Goal: Task Accomplishment & Management: Use online tool/utility

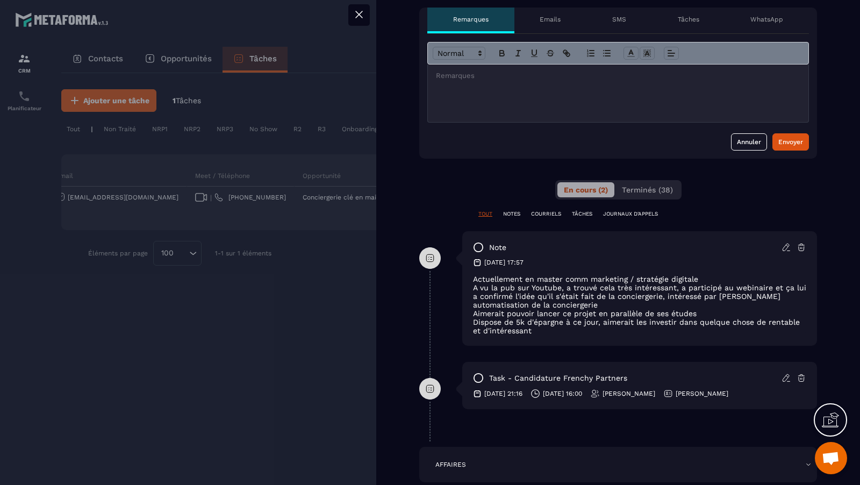
scroll to position [479, 0]
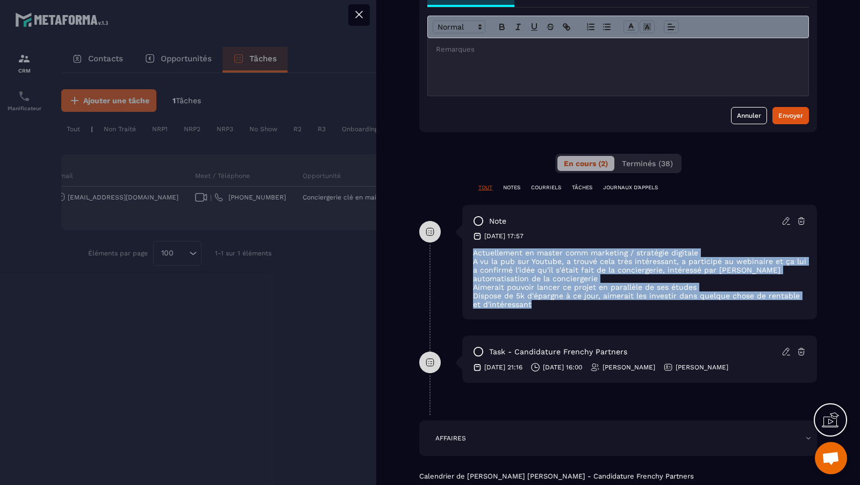
drag, startPoint x: 537, startPoint y: 314, endPoint x: 468, endPoint y: 259, distance: 88.0
click at [468, 259] on div "note [DATE] 17:57 Actuellement en master comm marketing / stratégie digitale A …" at bounding box center [639, 262] width 355 height 114
copy div "Actuellement en master comm marketing / stratégie digitale A vu la pub sur Yout…"
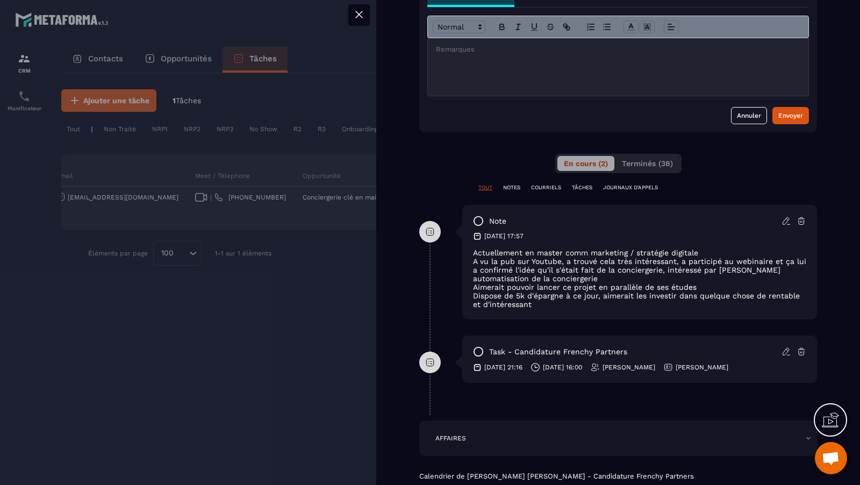
click at [291, 210] on div at bounding box center [430, 242] width 860 height 485
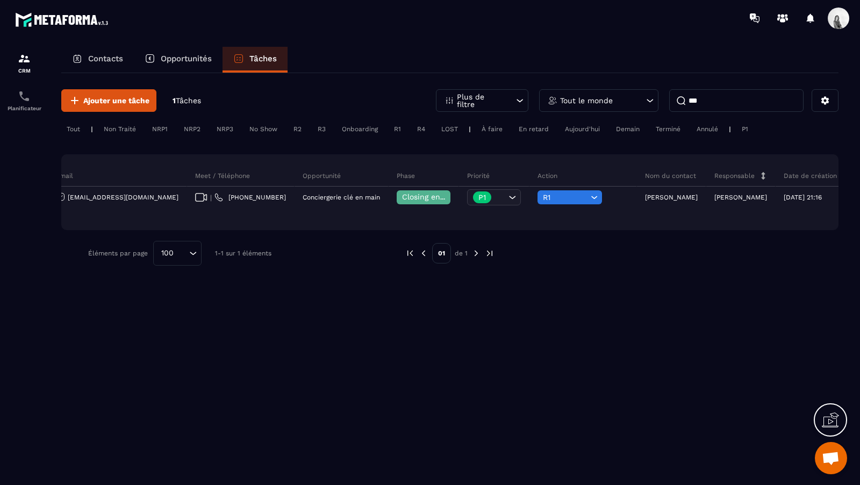
click at [711, 98] on input "***" at bounding box center [736, 100] width 134 height 23
type input "*"
click at [593, 99] on p "Tout le monde" at bounding box center [586, 101] width 53 height 8
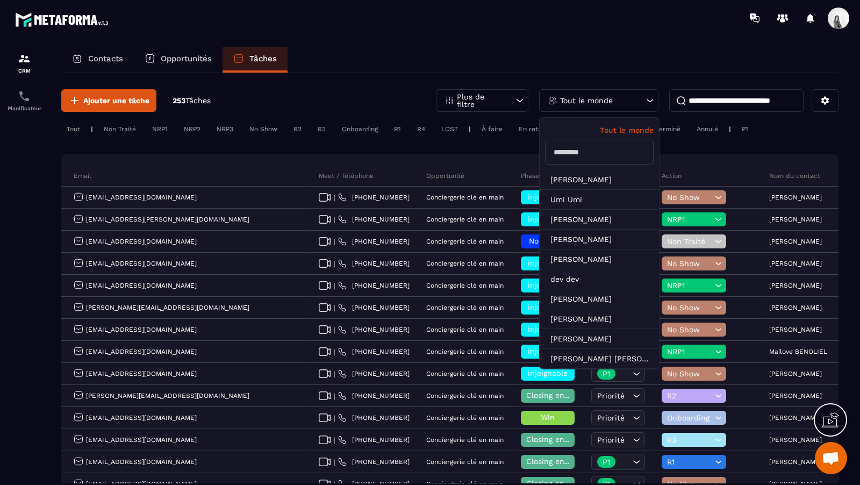
click at [599, 151] on input "text" at bounding box center [599, 152] width 109 height 25
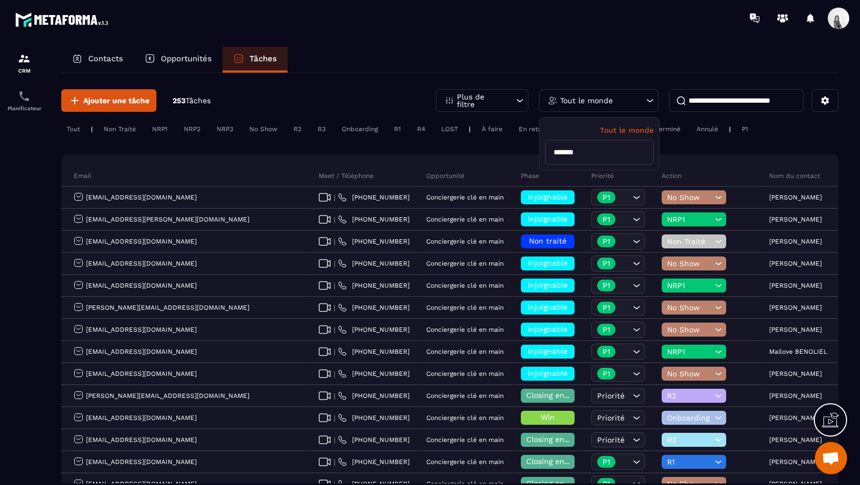
type input "******"
click at [588, 179] on li "[PERSON_NAME]" at bounding box center [598, 180] width 119 height 20
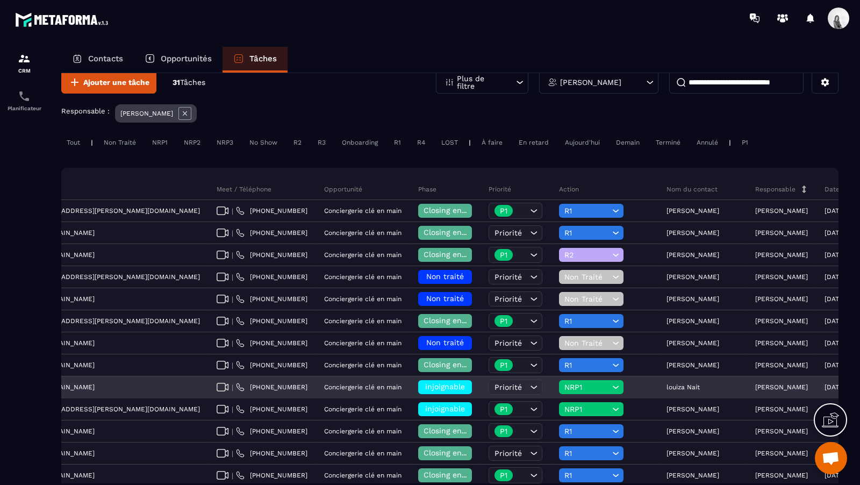
scroll to position [23, 0]
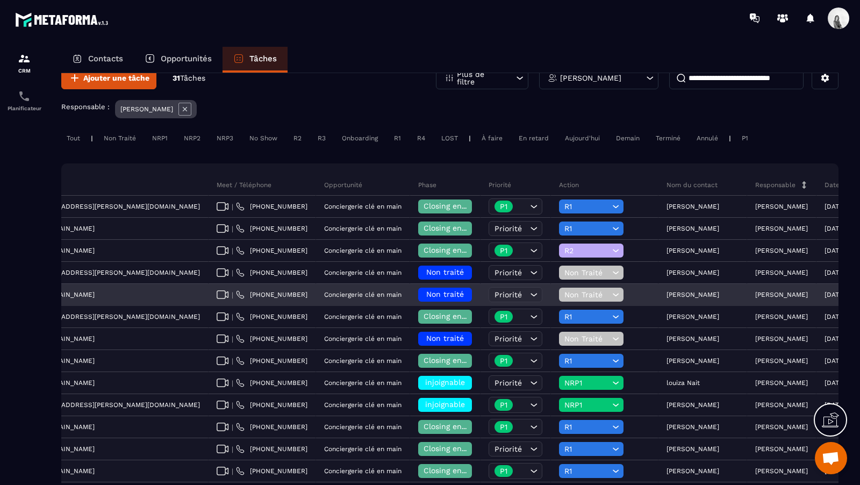
click at [658, 285] on div "[PERSON_NAME]" at bounding box center [702, 294] width 89 height 21
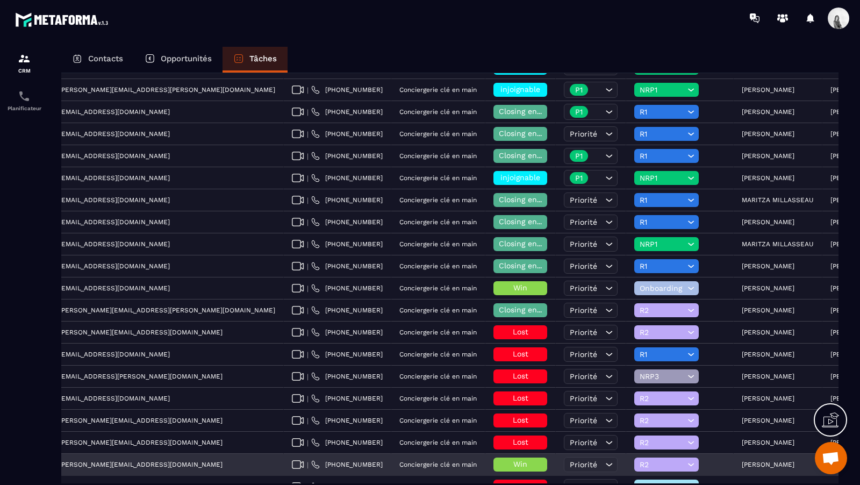
scroll to position [0, 0]
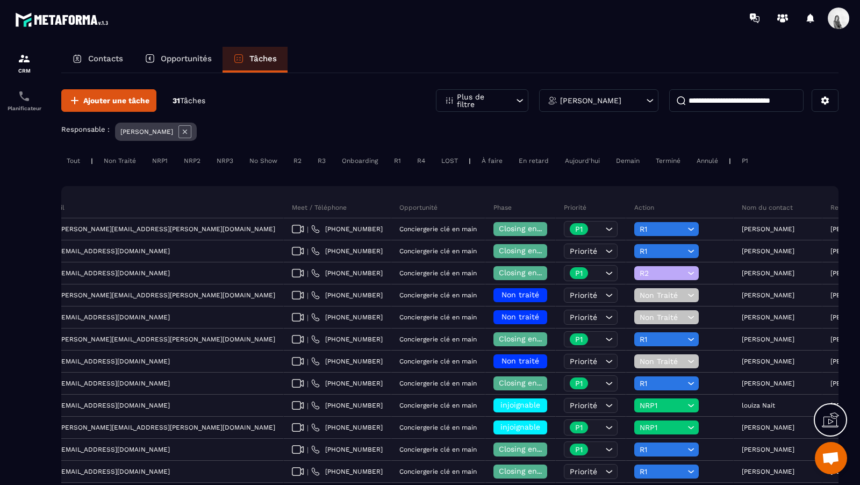
click at [178, 131] on icon at bounding box center [184, 131] width 13 height 13
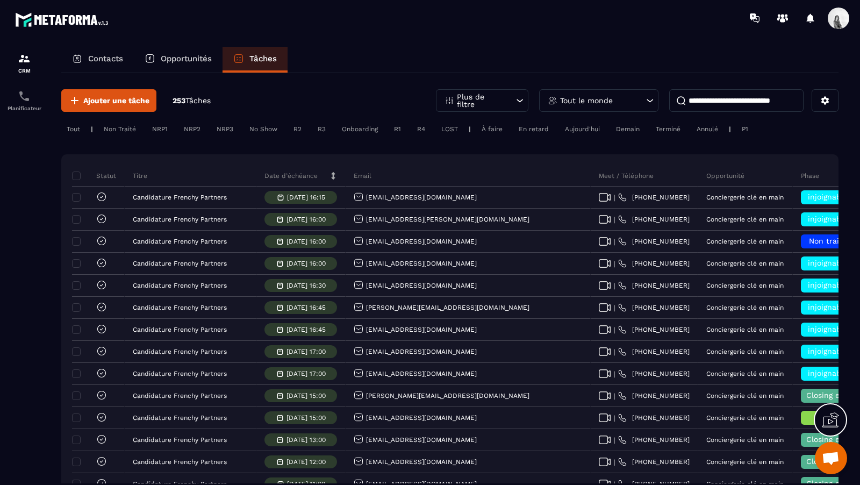
click at [585, 98] on p "Tout le monde" at bounding box center [586, 101] width 53 height 8
click at [595, 150] on input "******" at bounding box center [599, 152] width 109 height 25
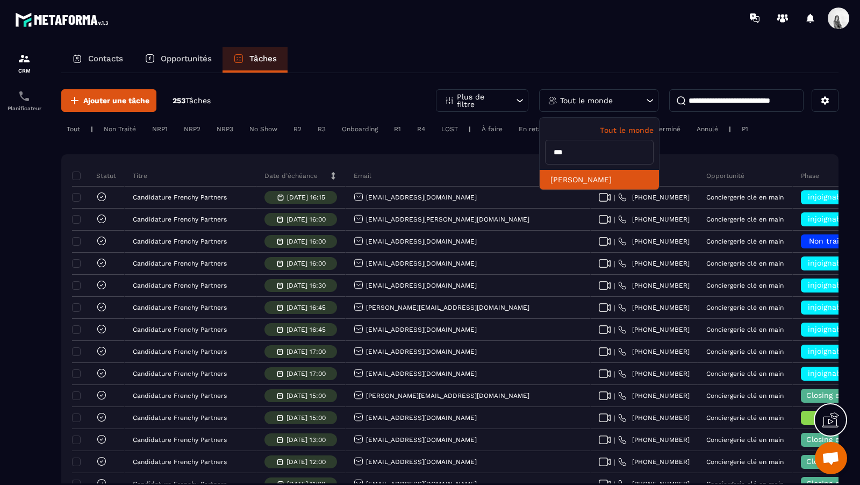
type input "***"
click at [588, 179] on li "[PERSON_NAME]" at bounding box center [598, 180] width 119 height 20
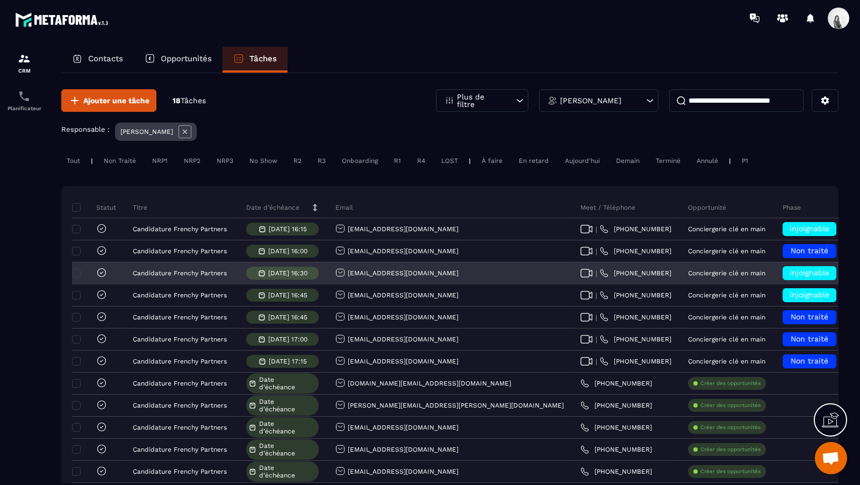
scroll to position [0, 327]
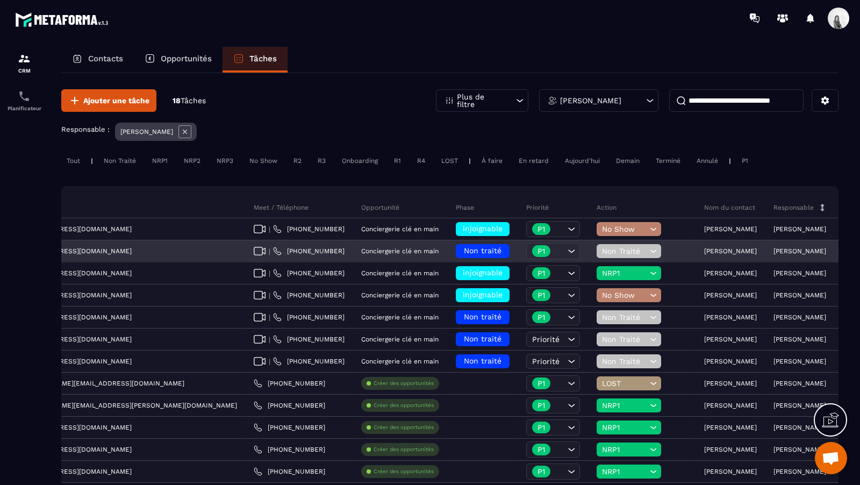
click at [704, 248] on p "[PERSON_NAME]" at bounding box center [730, 251] width 53 height 8
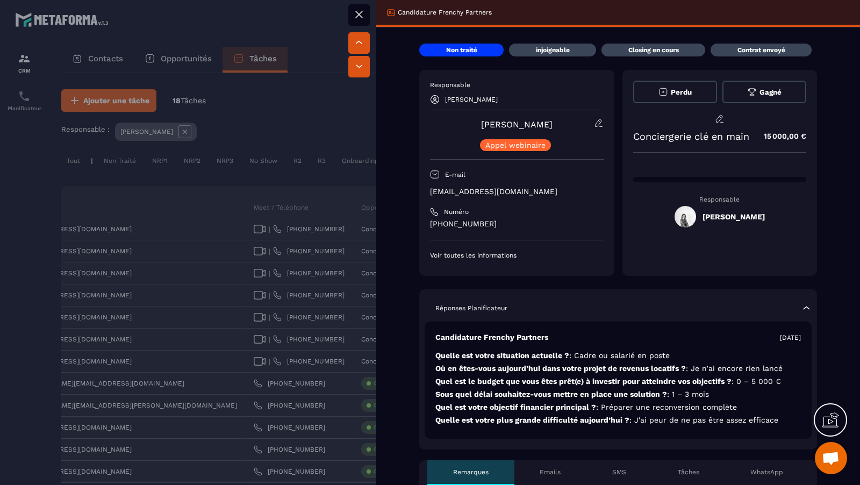
scroll to position [33, 0]
